Goal: Information Seeking & Learning: Learn about a topic

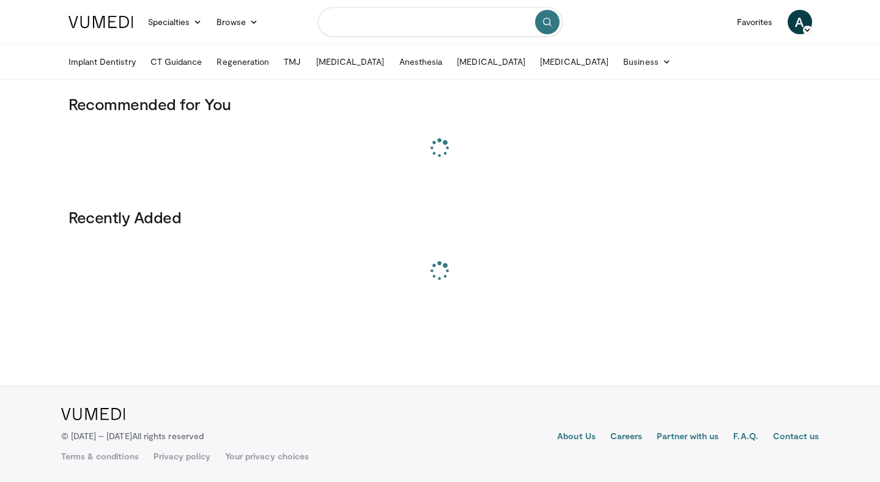
click at [400, 26] on input "Search topics, interventions" at bounding box center [440, 21] width 245 height 29
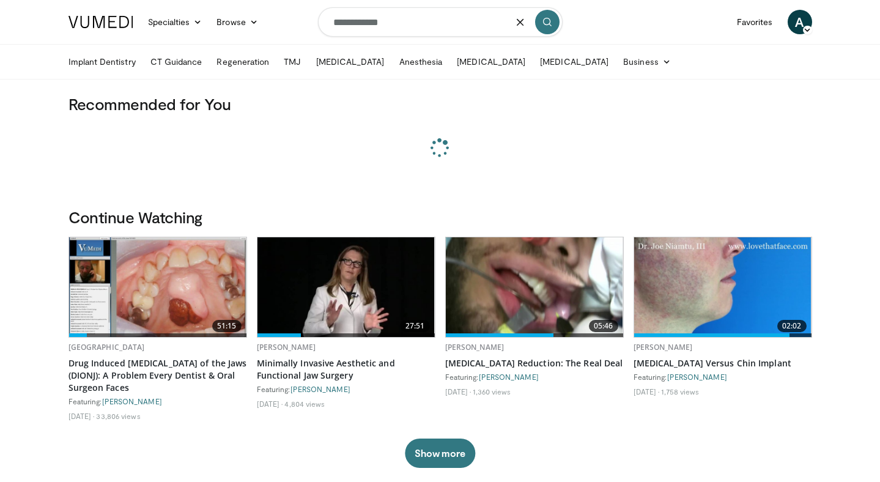
type input "**********"
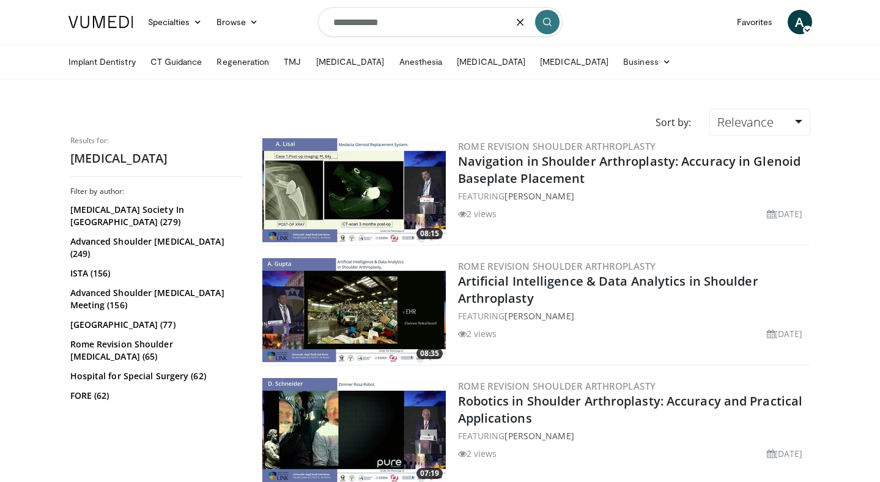
click at [336, 21] on input "**********" at bounding box center [440, 21] width 245 height 29
type input "**********"
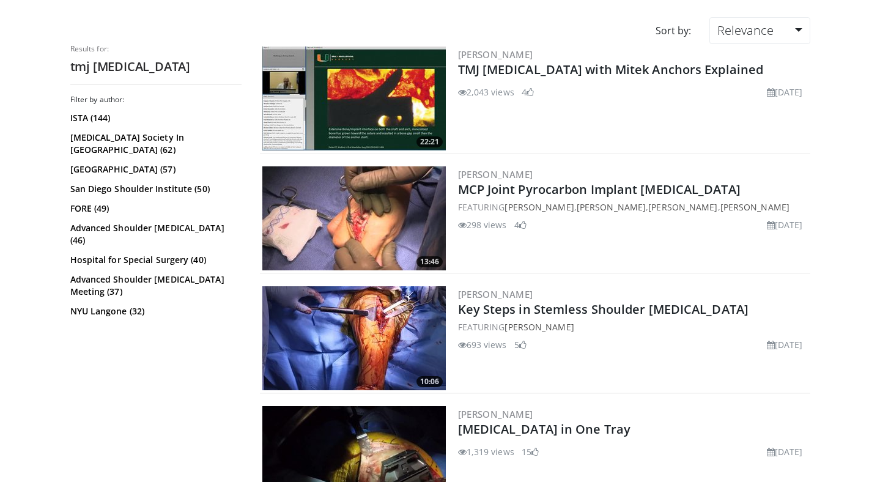
scroll to position [91, 0]
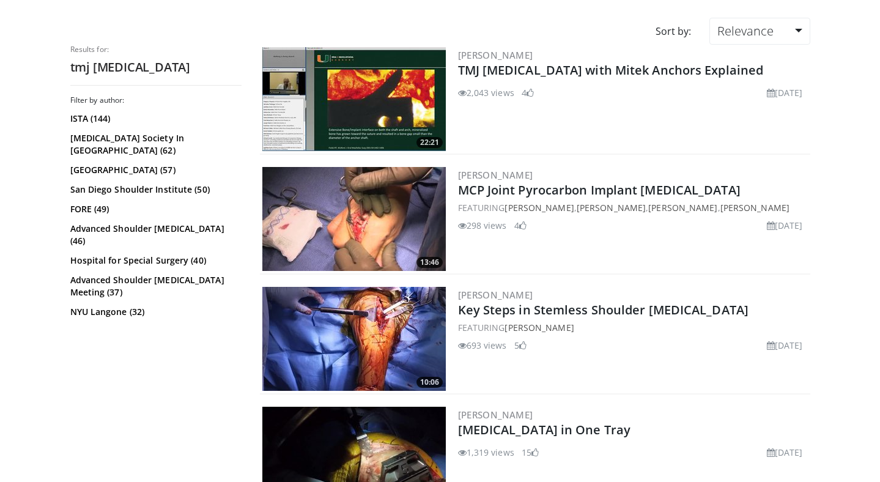
click at [333, 86] on img at bounding box center [354, 99] width 184 height 104
click at [310, 225] on img at bounding box center [354, 219] width 184 height 104
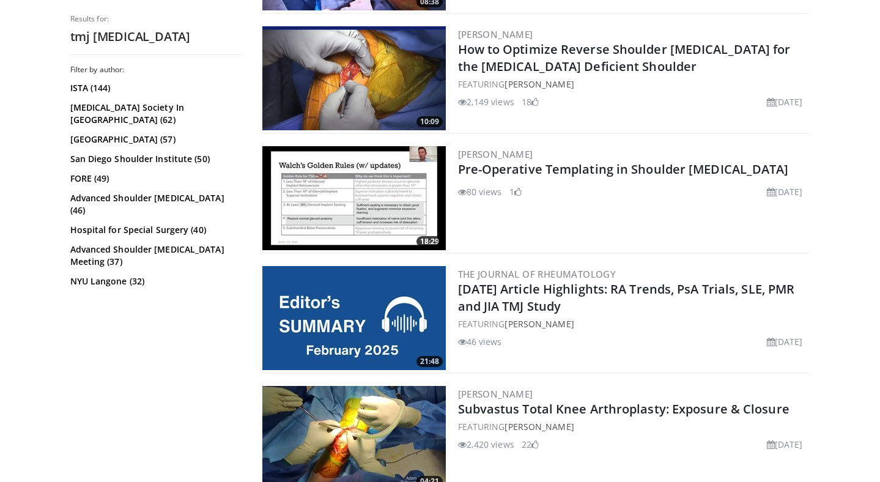
scroll to position [832, 0]
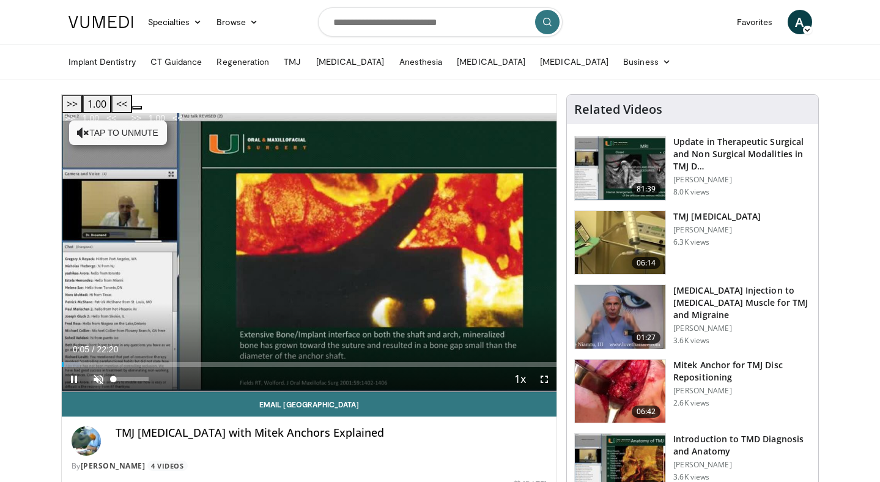
click at [98, 367] on span "Video Player" at bounding box center [98, 379] width 24 height 24
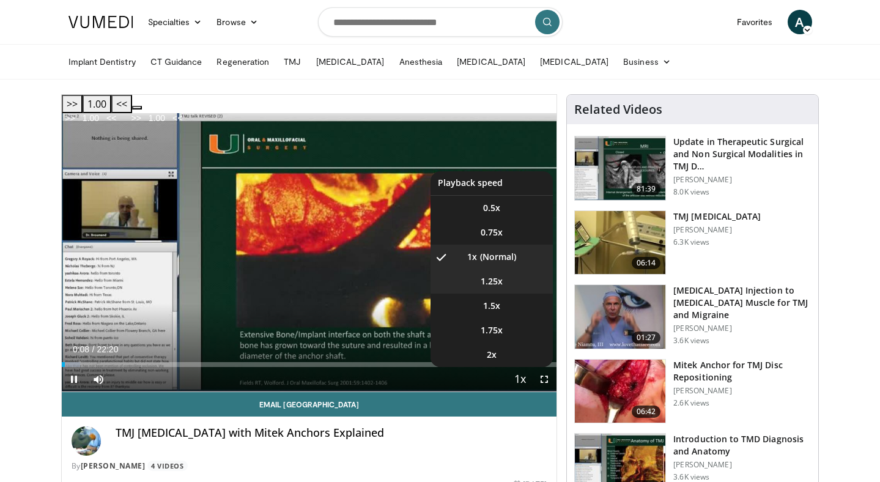
click at [530, 269] on li "1.25x" at bounding box center [492, 281] width 122 height 24
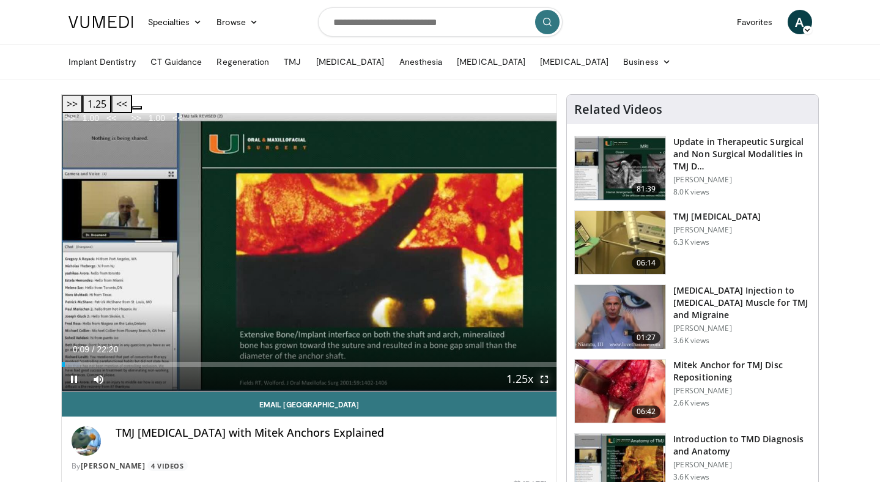
click at [550, 367] on span "Video Player" at bounding box center [544, 379] width 24 height 24
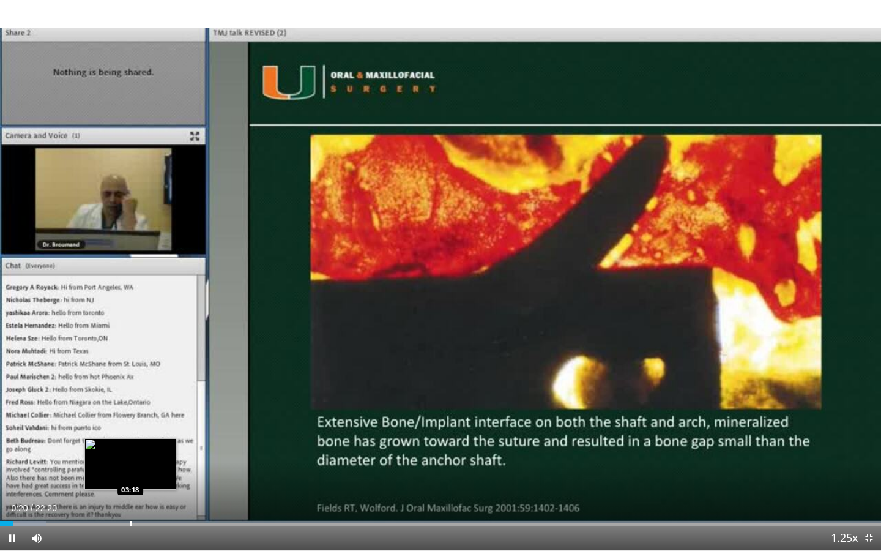
click at [130, 481] on div "Progress Bar" at bounding box center [130, 523] width 1 height 5
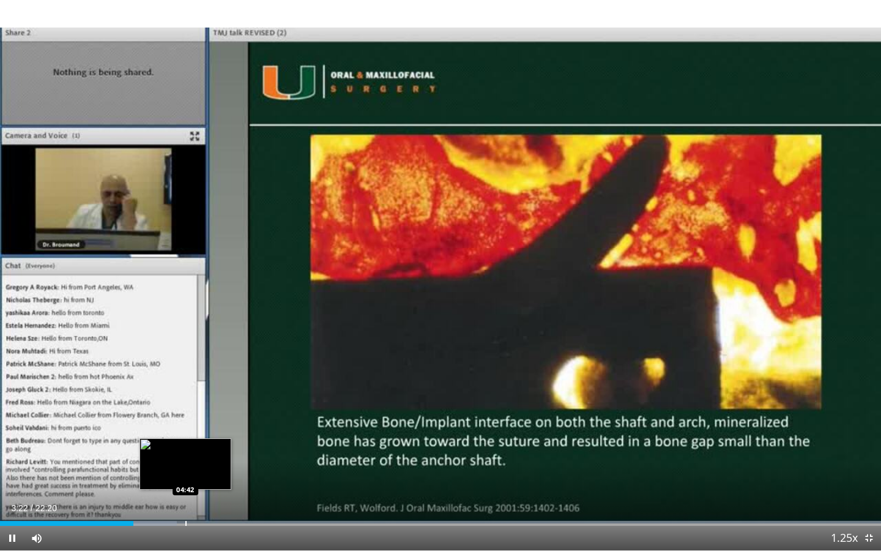
click at [185, 481] on div "Progress Bar" at bounding box center [185, 523] width 1 height 5
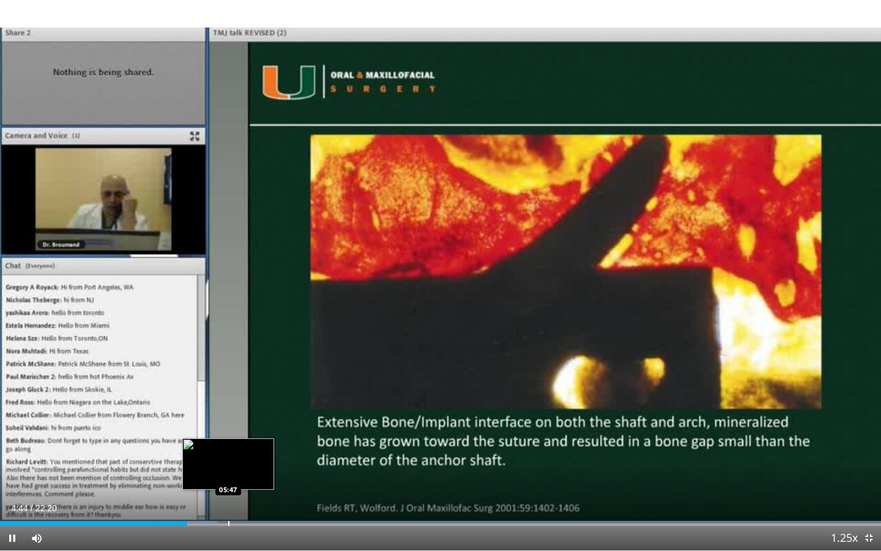
click at [228, 481] on div "Progress Bar" at bounding box center [228, 523] width 1 height 5
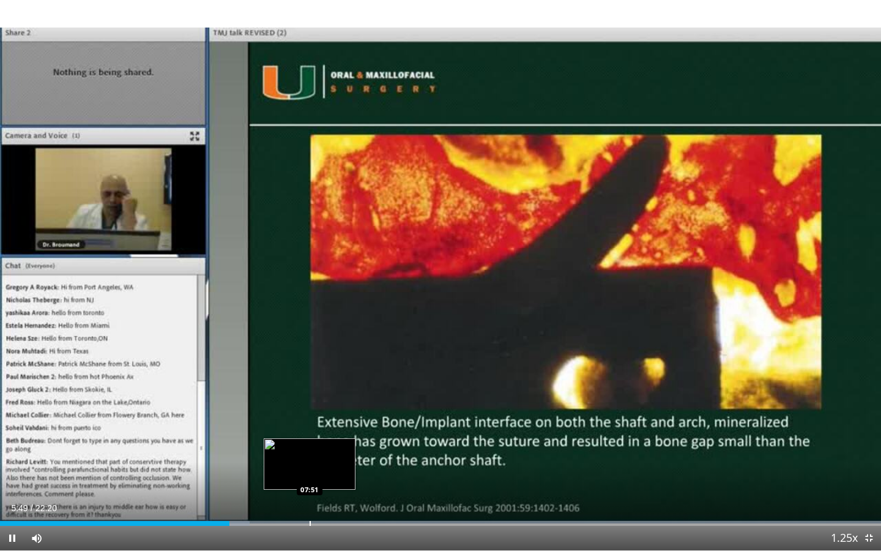
click at [310, 481] on div "Progress Bar" at bounding box center [310, 523] width 1 height 5
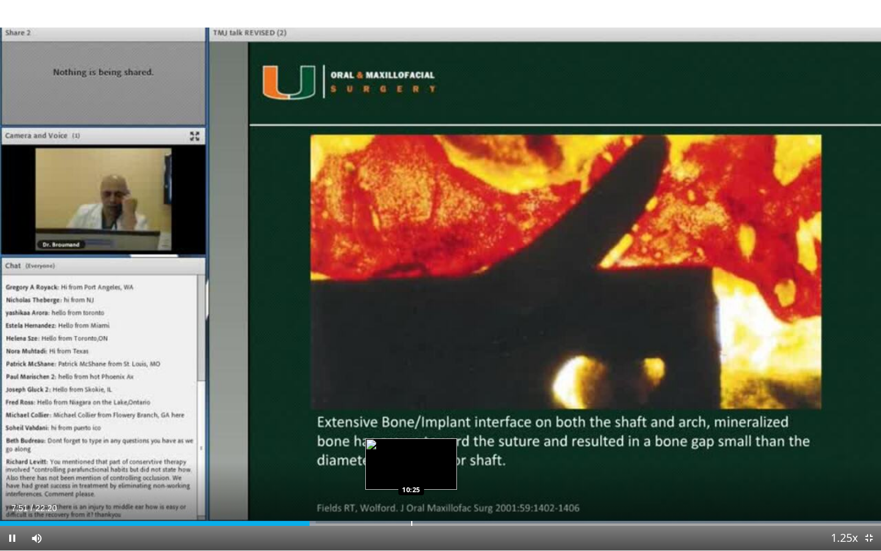
click at [411, 481] on div "Progress Bar" at bounding box center [411, 523] width 1 height 5
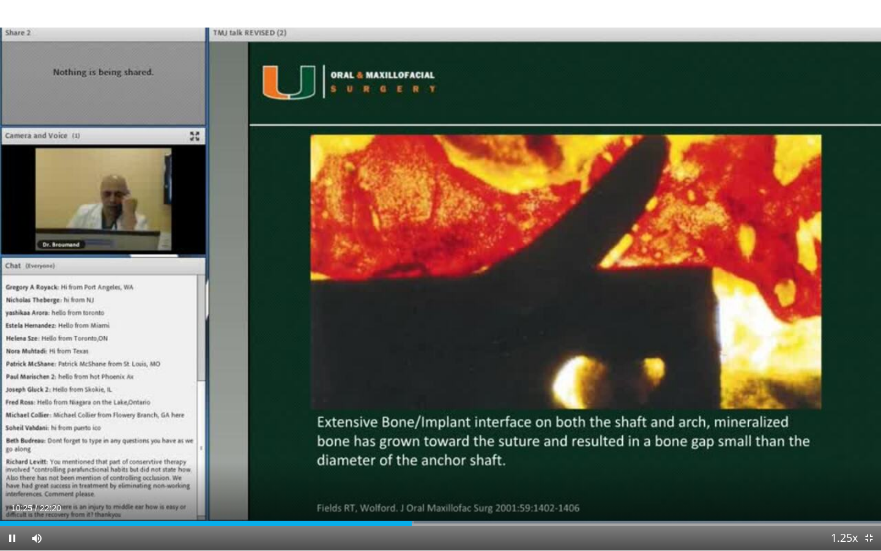
click at [523, 481] on div "Current Time 10:25 / Duration 22:20 Pause Skip Backward Skip Forward Mute 0% Lo…" at bounding box center [440, 537] width 881 height 24
click at [538, 481] on div "Progress Bar" at bounding box center [538, 523] width 1 height 5
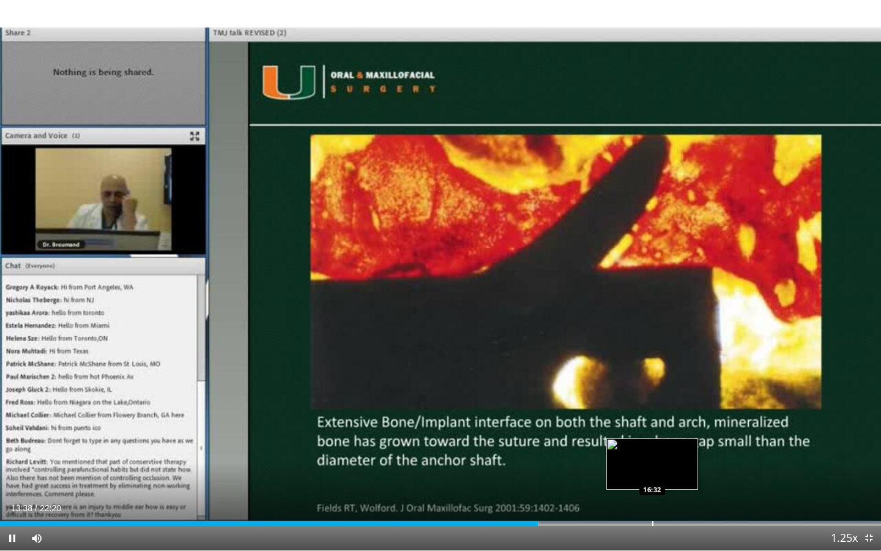
click at [652, 481] on div "Progress Bar" at bounding box center [652, 523] width 1 height 5
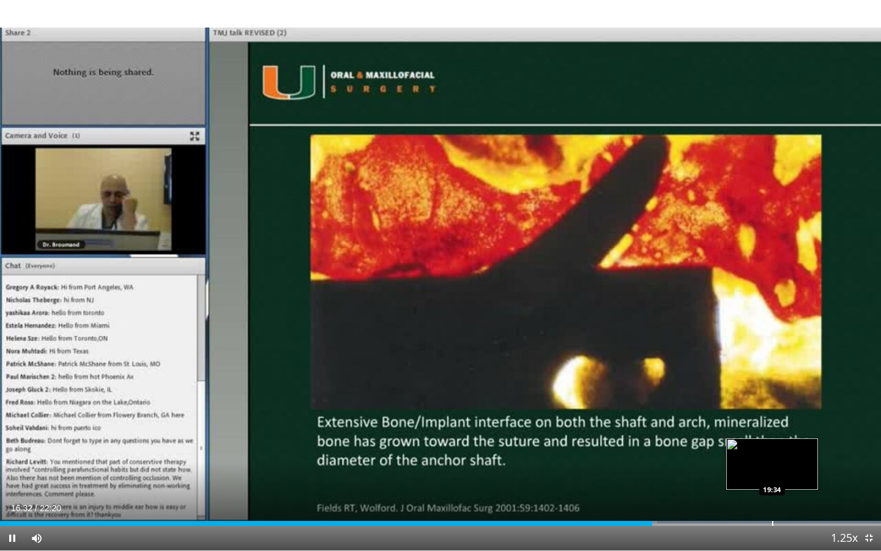
click at [772, 481] on div "Loaded : 74.59% 16:32 19:34" at bounding box center [440, 520] width 881 height 12
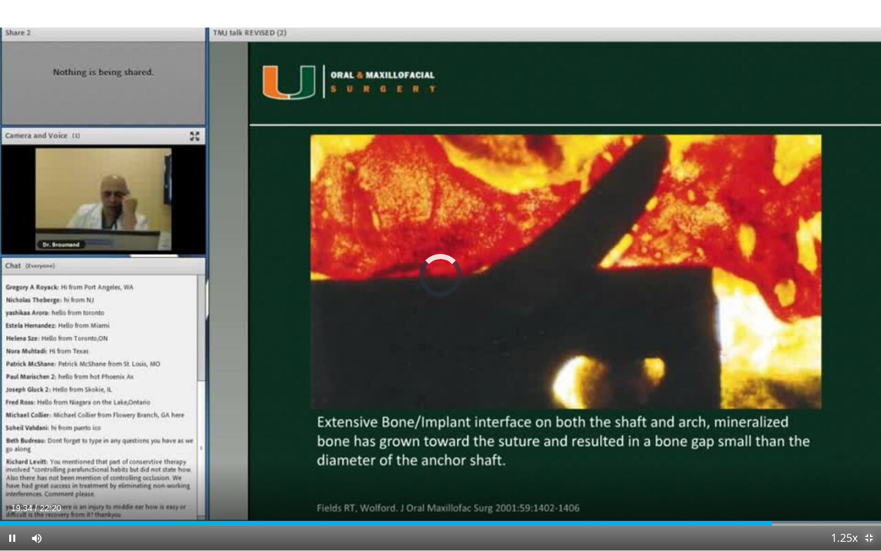
click at [872, 481] on span "Video Player" at bounding box center [868, 537] width 24 height 24
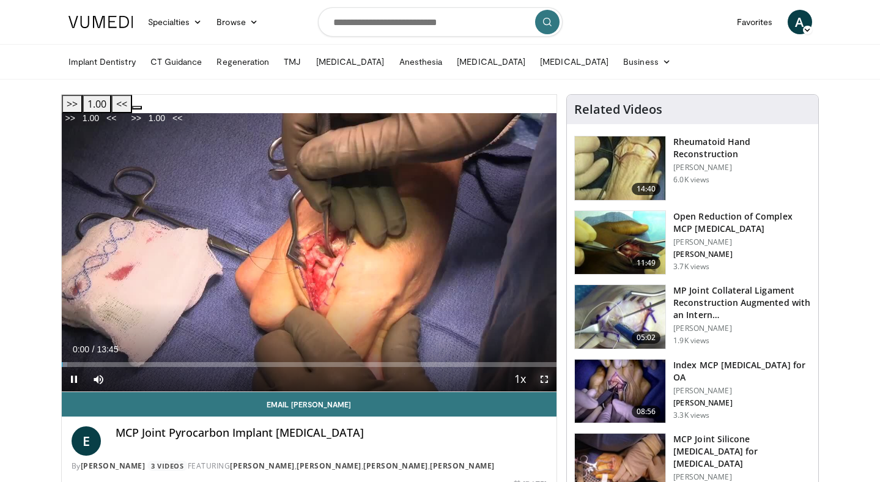
click at [545, 367] on span "Video Player" at bounding box center [544, 379] width 24 height 24
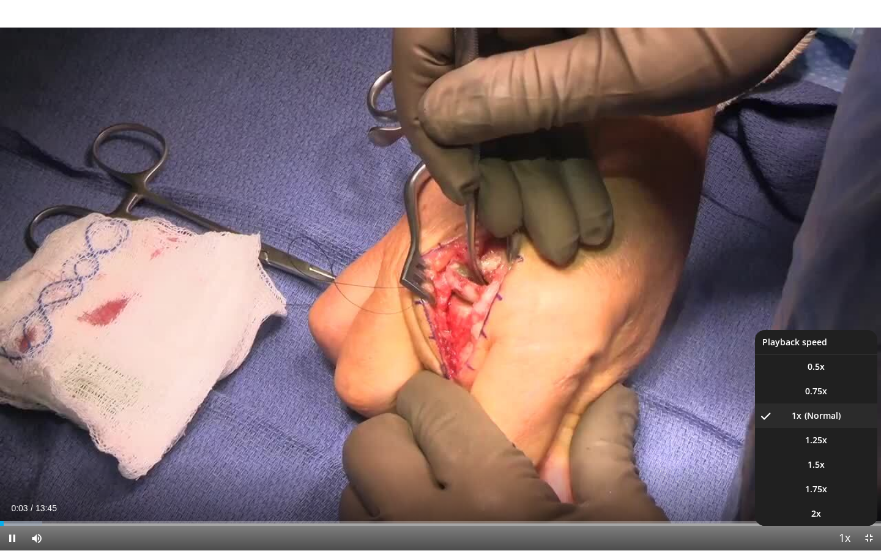
click at [842, 481] on span "Video Player" at bounding box center [844, 538] width 17 height 24
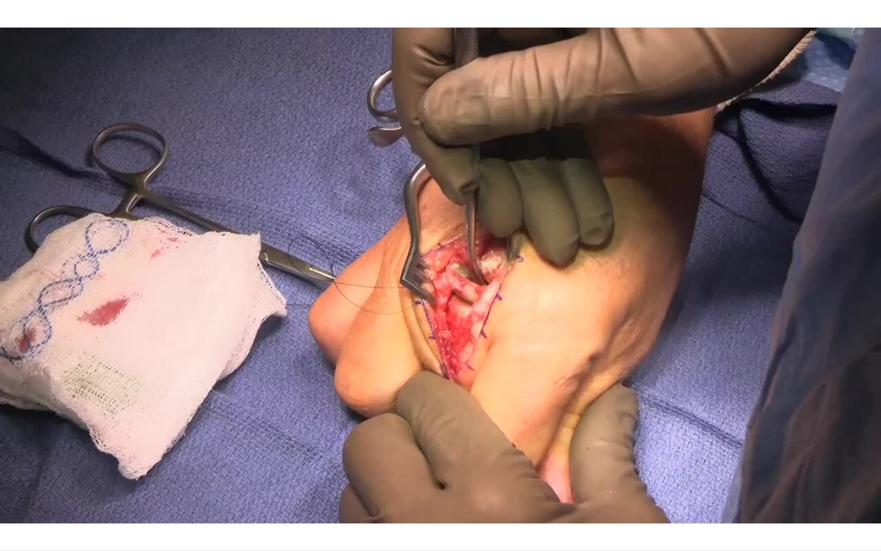
click at [842, 481] on div "10 seconds Tap to unmute" at bounding box center [440, 275] width 881 height 550
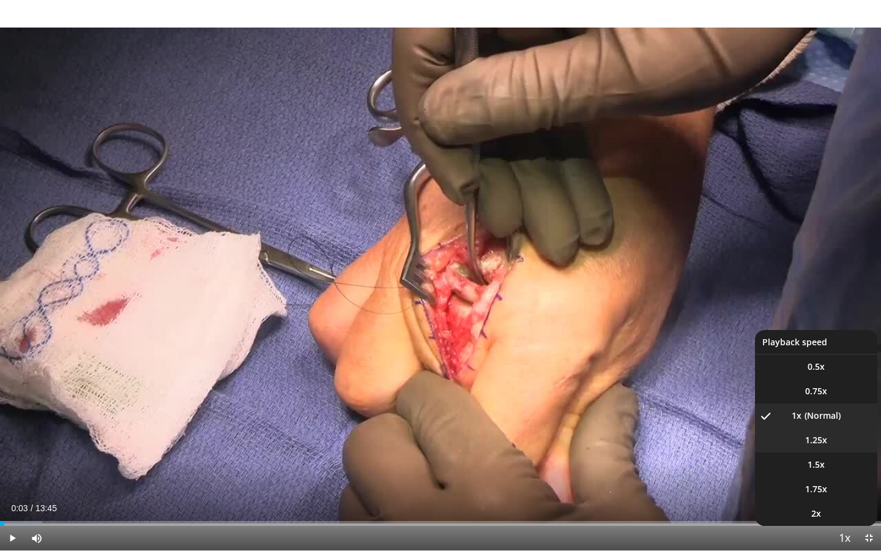
click at [847, 442] on li "1.25x" at bounding box center [816, 440] width 122 height 24
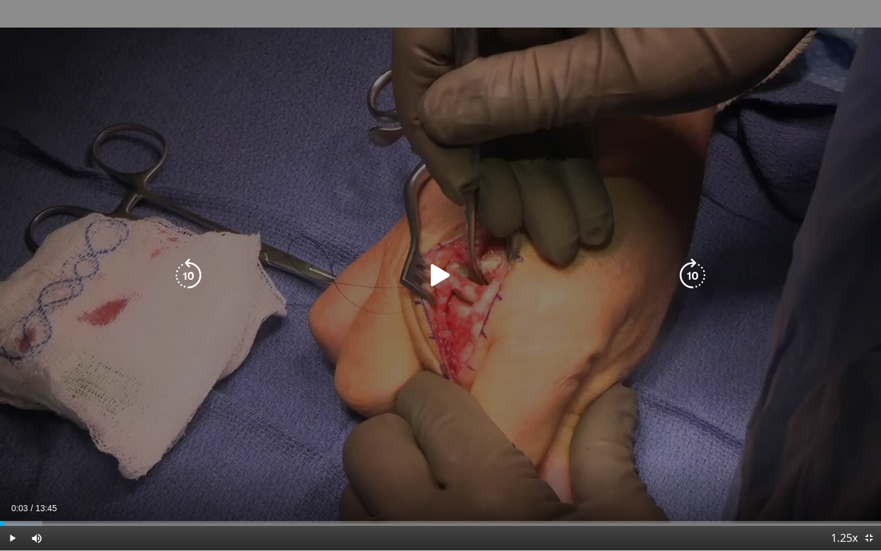
click at [387, 408] on div "10 seconds Tap to unmute" at bounding box center [440, 275] width 881 height 550
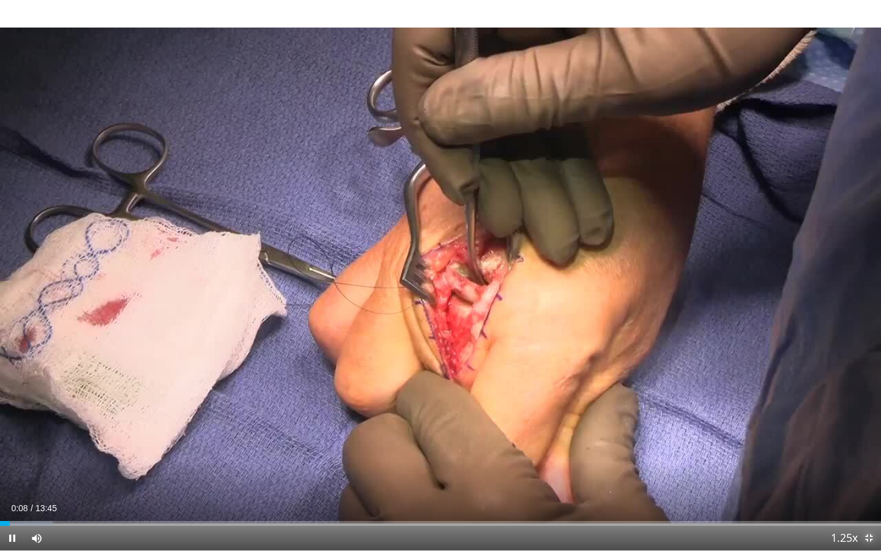
click at [867, 481] on span "Video Player" at bounding box center [868, 537] width 24 height 24
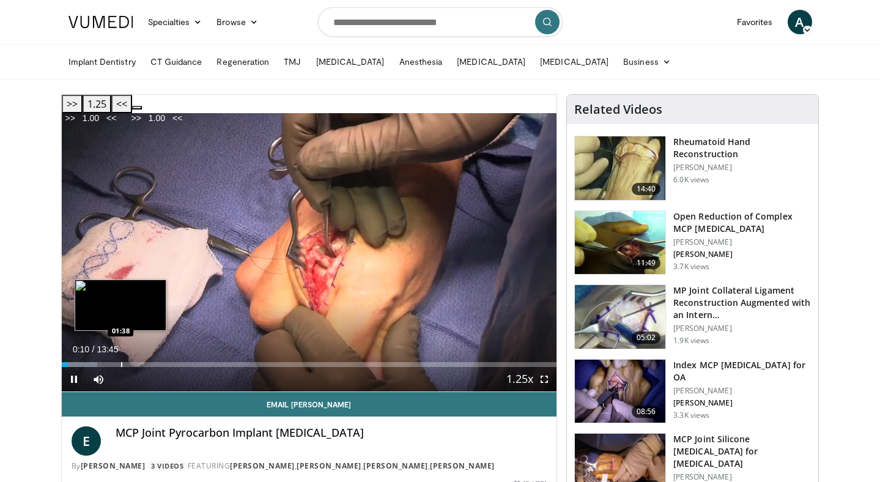
click at [121, 362] on div "Progress Bar" at bounding box center [121, 364] width 1 height 5
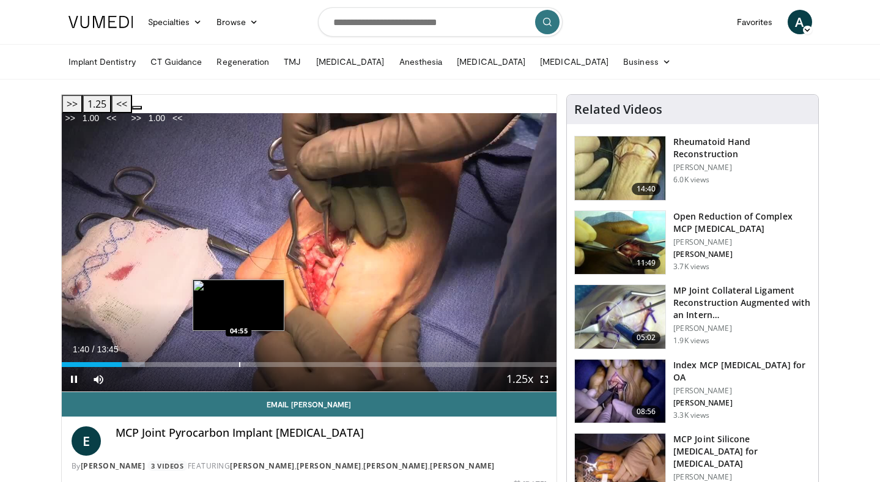
click at [239, 362] on div "Progress Bar" at bounding box center [239, 364] width 1 height 5
